Goal: Transaction & Acquisition: Purchase product/service

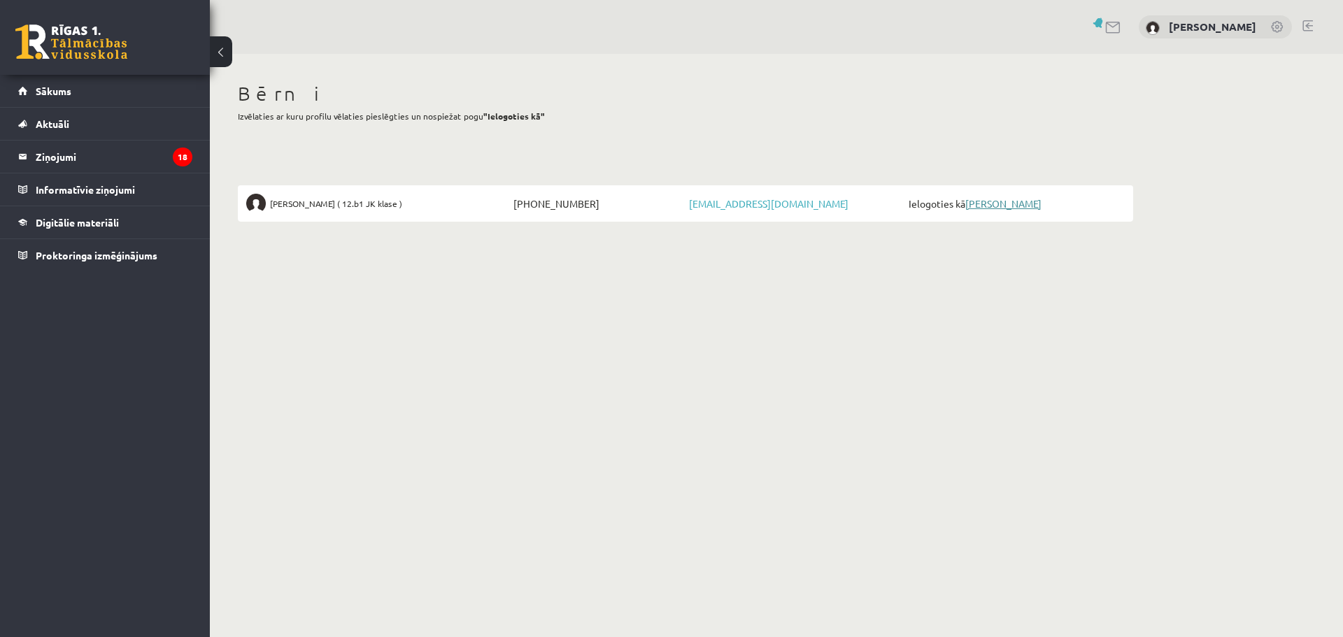
click at [1011, 200] on link "[PERSON_NAME]" at bounding box center [1003, 203] width 76 height 13
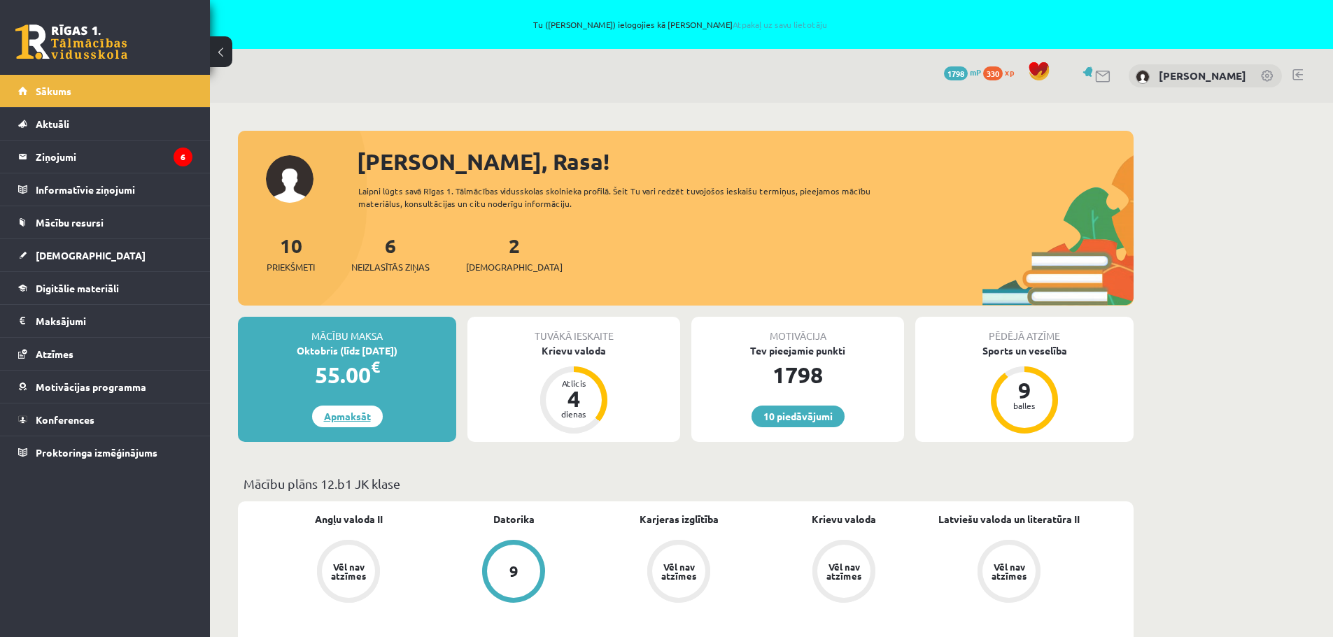
click at [348, 410] on link "Apmaksāt" at bounding box center [347, 417] width 71 height 22
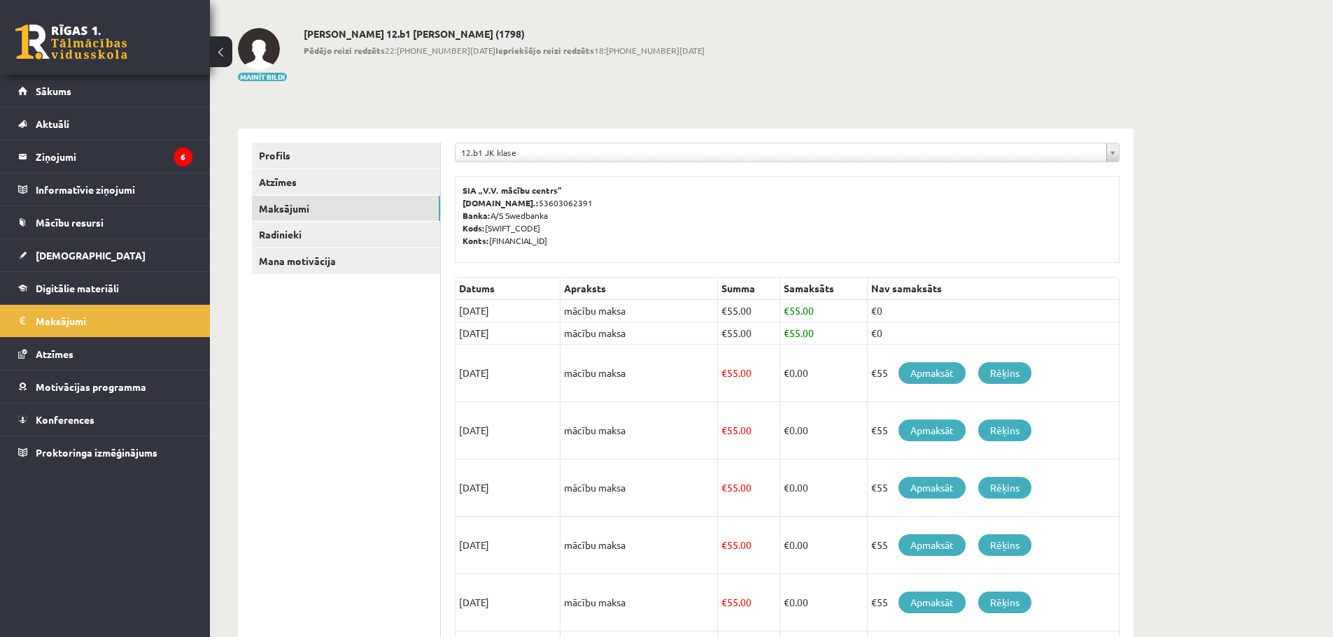
scroll to position [280, 0]
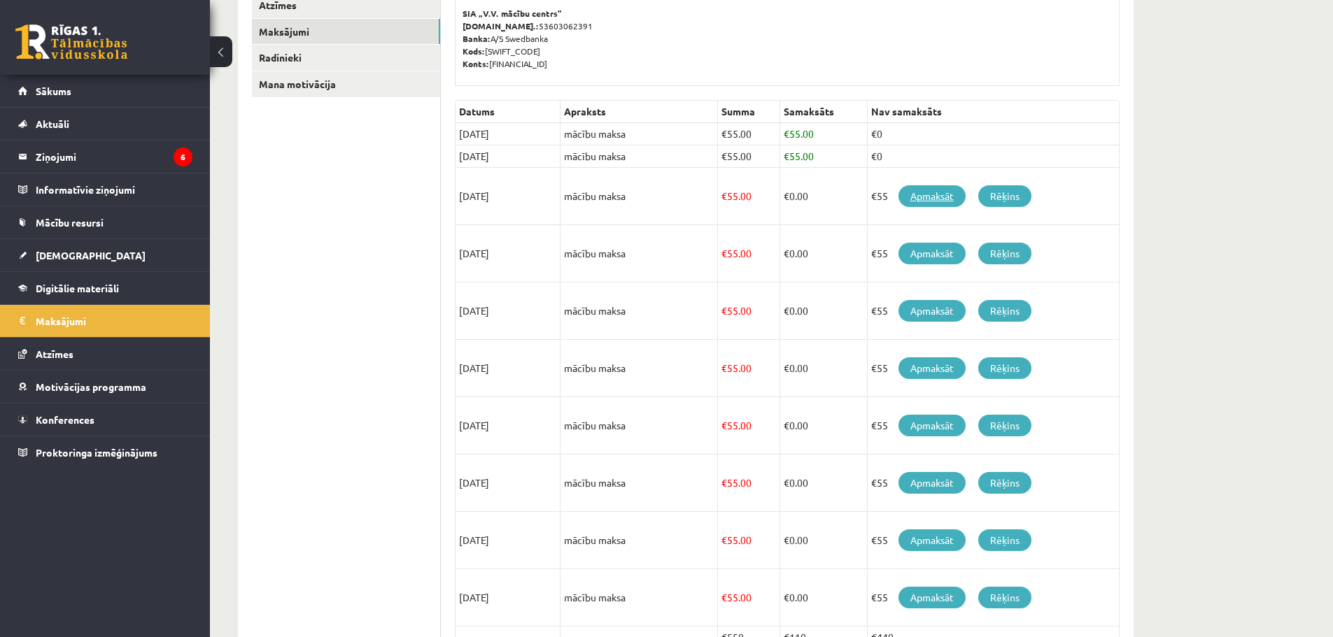
click at [939, 192] on link "Apmaksāt" at bounding box center [931, 196] width 67 height 22
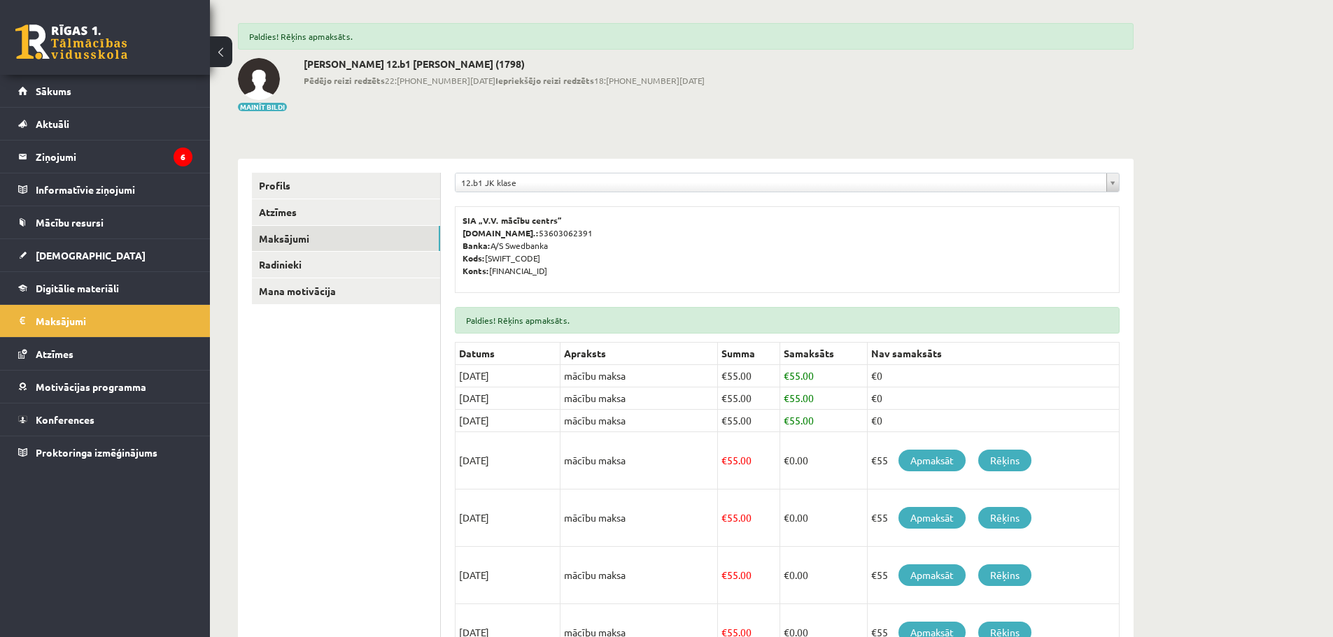
scroll to position [140, 0]
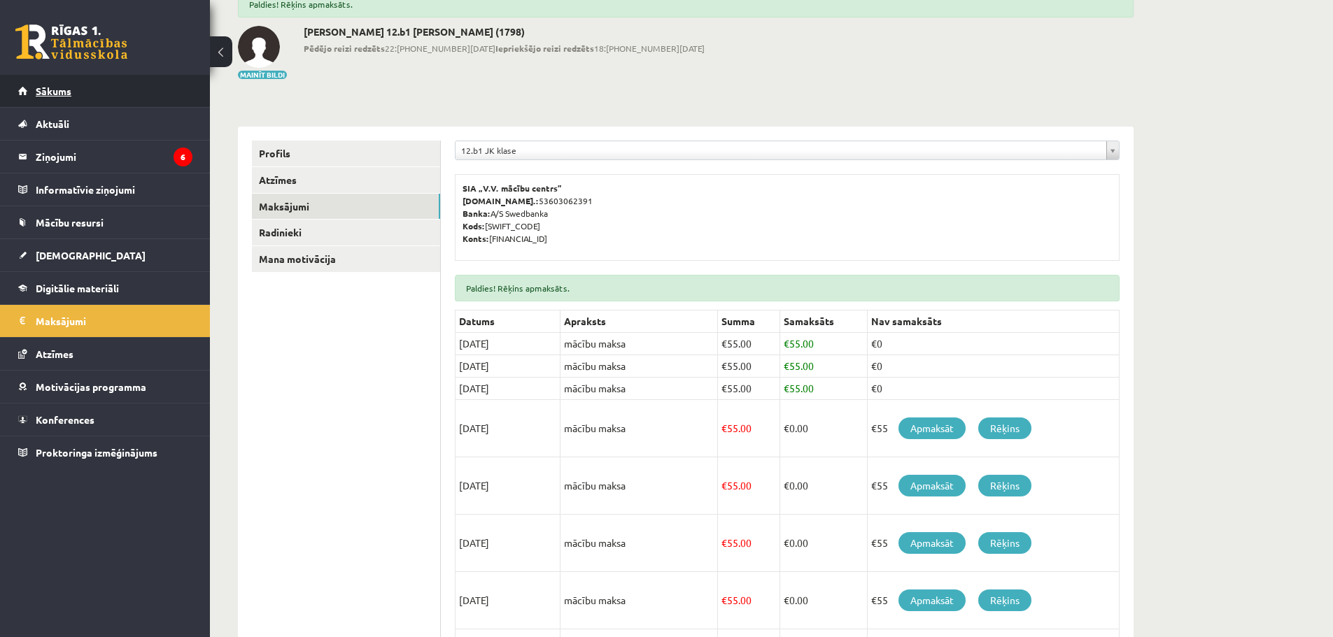
click at [55, 83] on link "Sākums" at bounding box center [105, 91] width 174 height 32
